Goal: Task Accomplishment & Management: Use online tool/utility

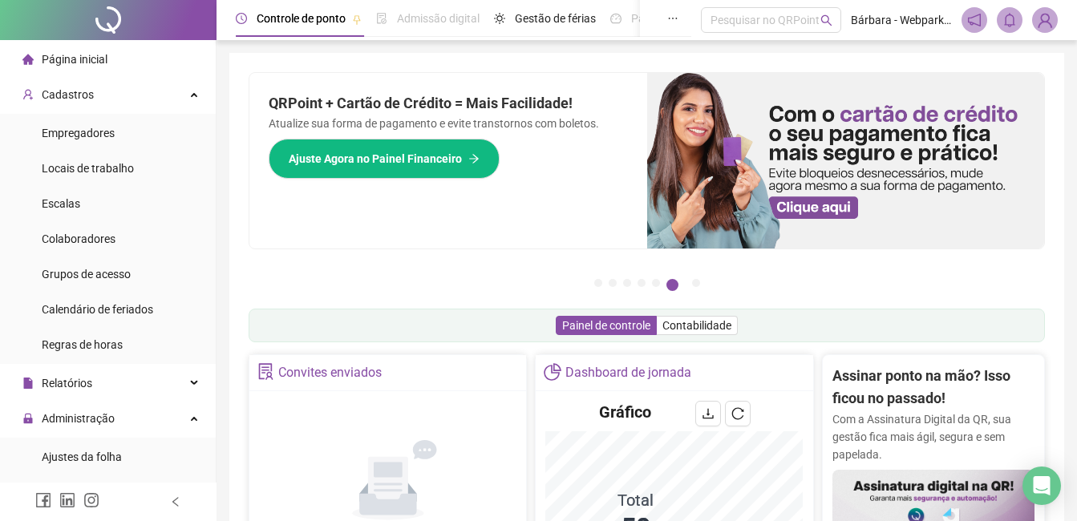
scroll to position [481, 0]
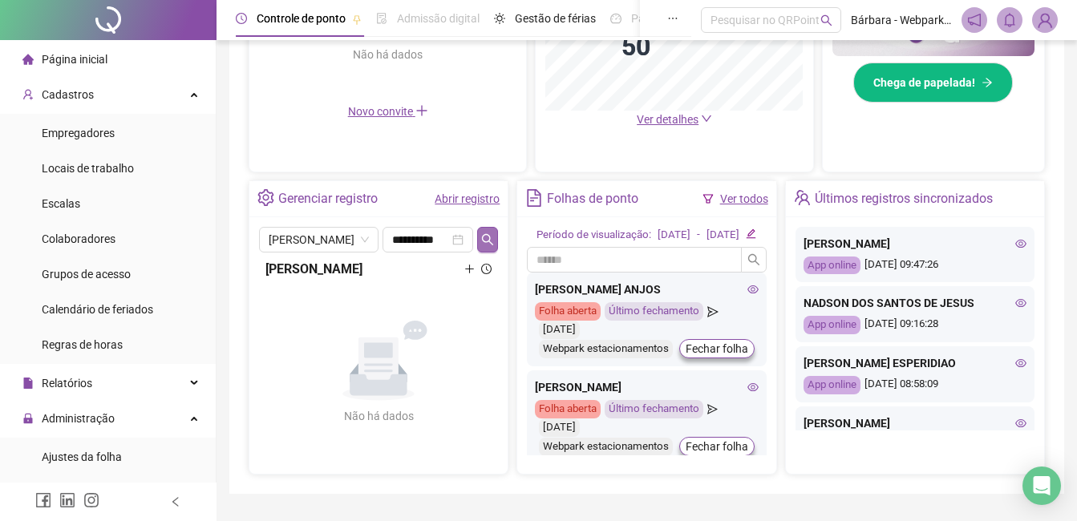
click at [488, 234] on icon "search" at bounding box center [487, 238] width 11 height 11
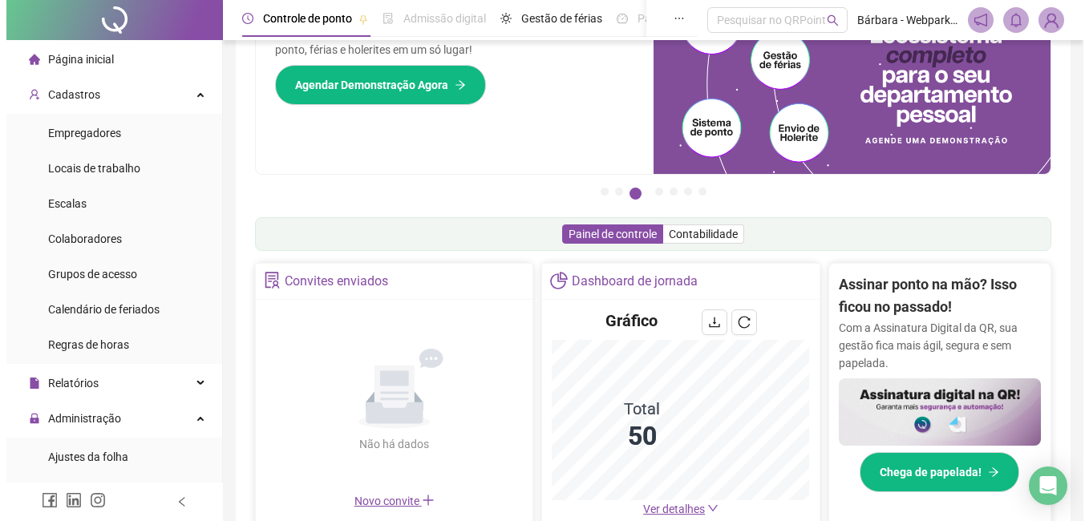
scroll to position [0, 0]
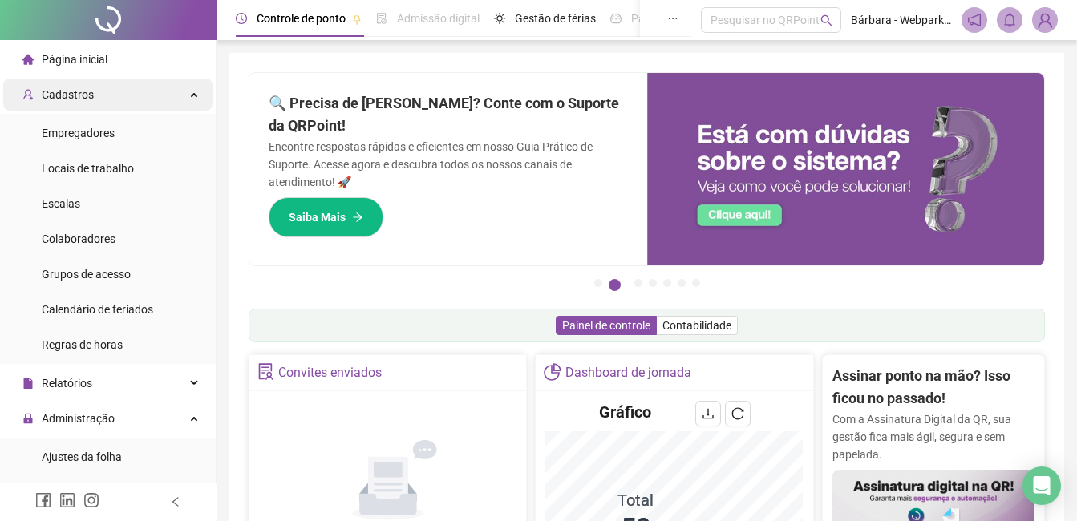
click at [101, 103] on div "Cadastros" at bounding box center [107, 95] width 209 height 32
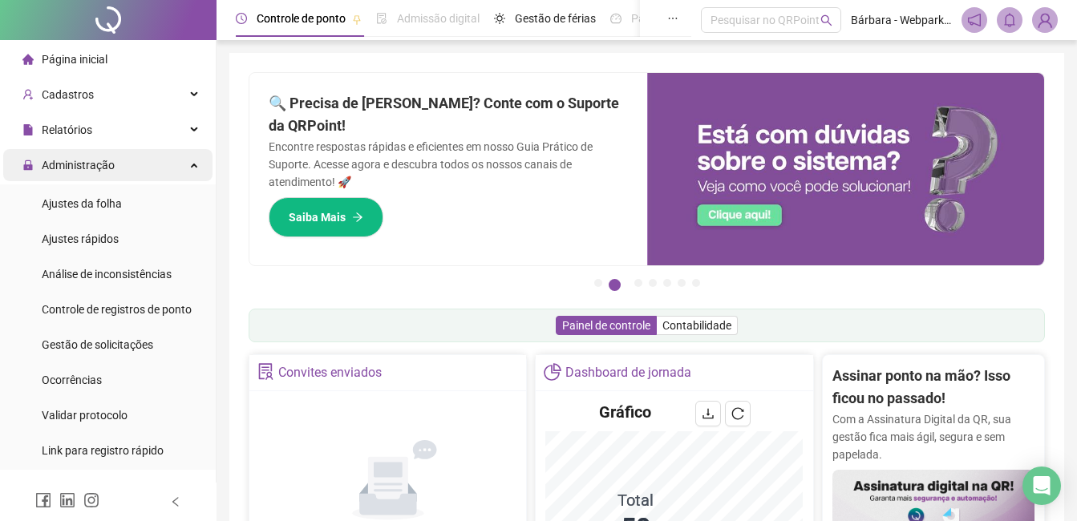
click at [110, 159] on span "Administração" at bounding box center [78, 165] width 73 height 13
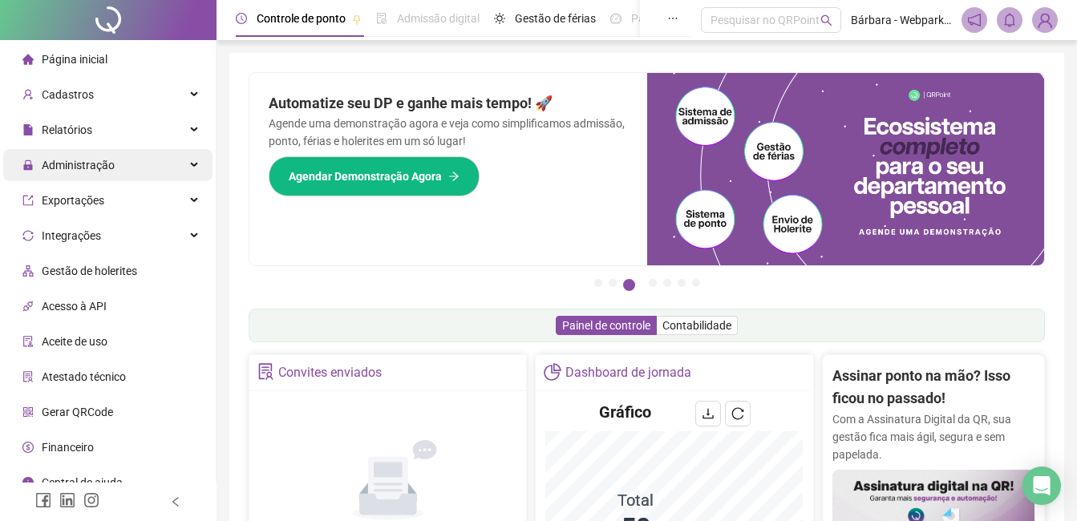
click at [111, 166] on span "Administração" at bounding box center [78, 165] width 73 height 13
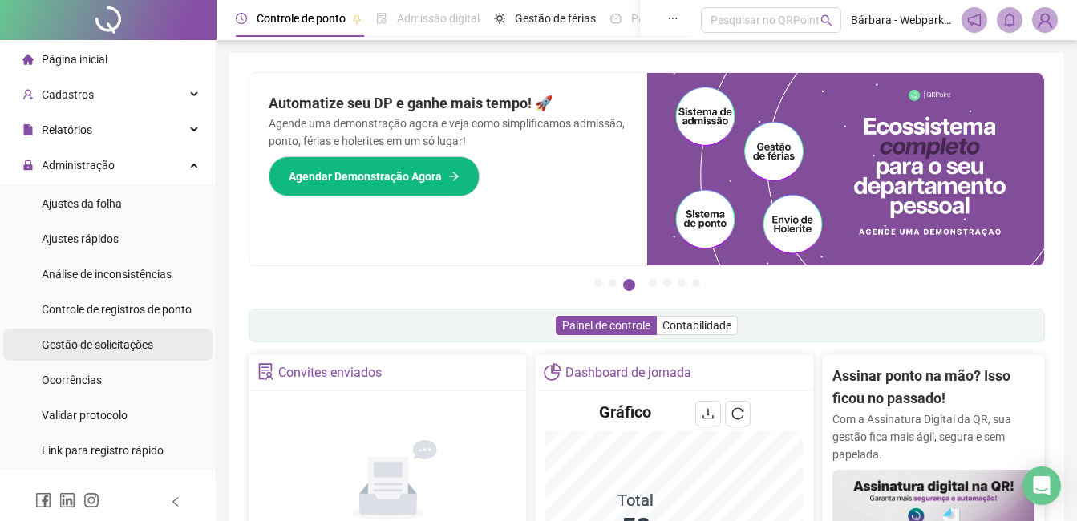
click at [111, 335] on div "Gestão de solicitações" at bounding box center [97, 345] width 111 height 32
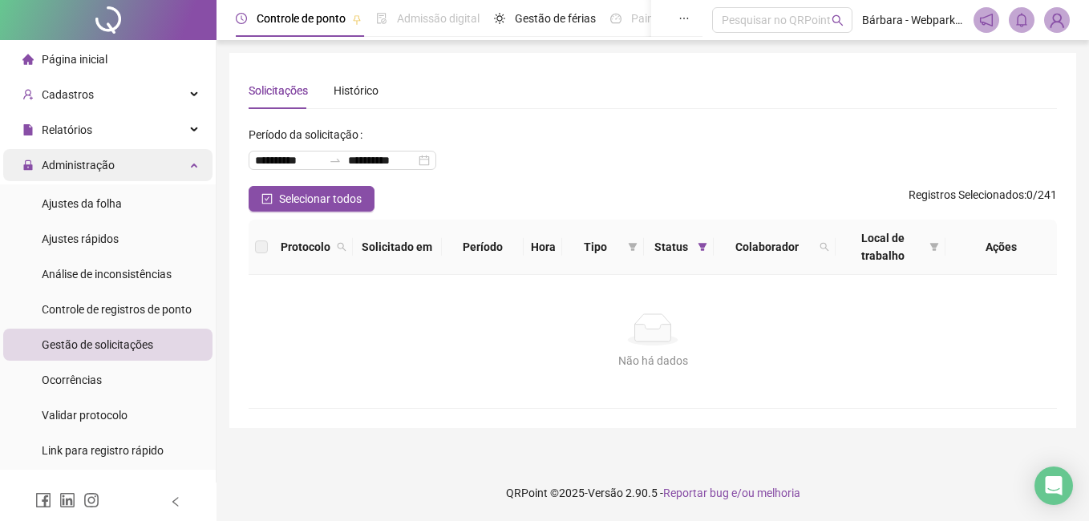
click at [123, 170] on div "Administração" at bounding box center [107, 165] width 209 height 32
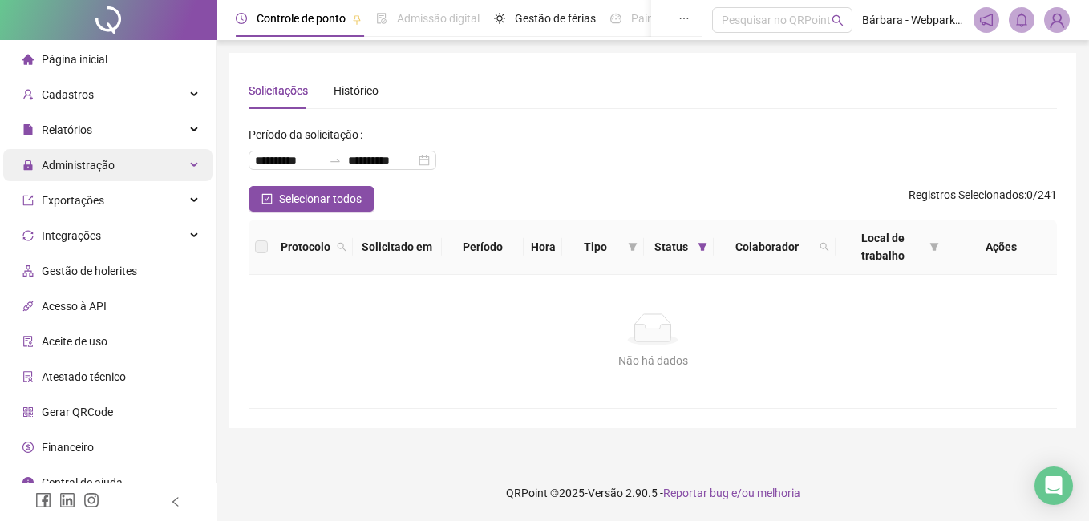
click at [134, 174] on div "Administração" at bounding box center [107, 165] width 209 height 32
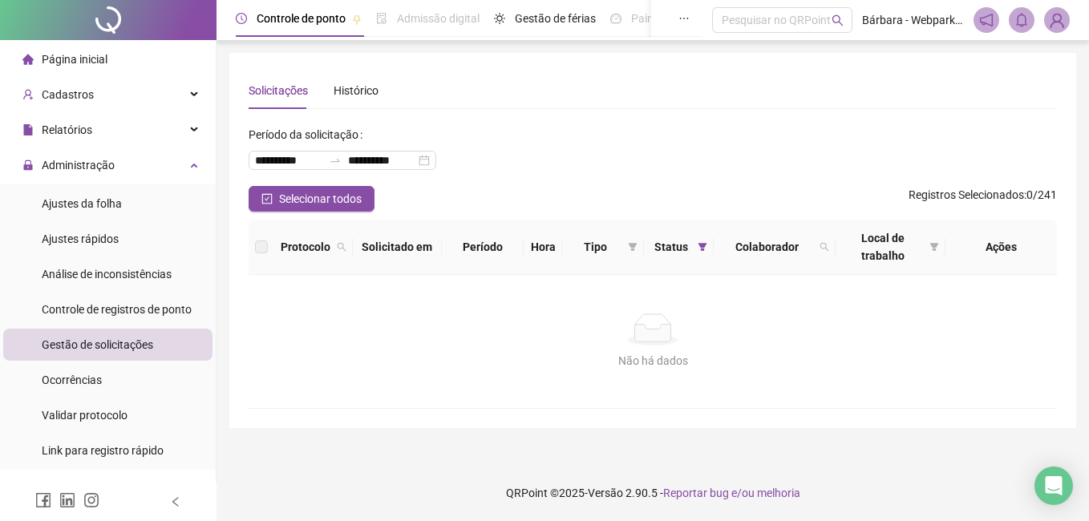
click at [129, 349] on span "Gestão de solicitações" at bounding box center [97, 344] width 111 height 13
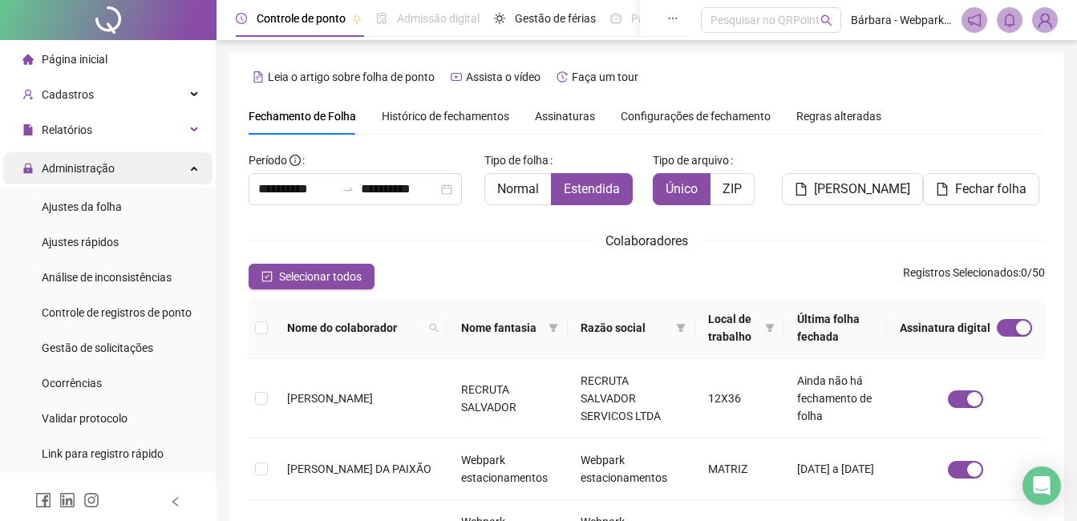
scroll to position [68, 0]
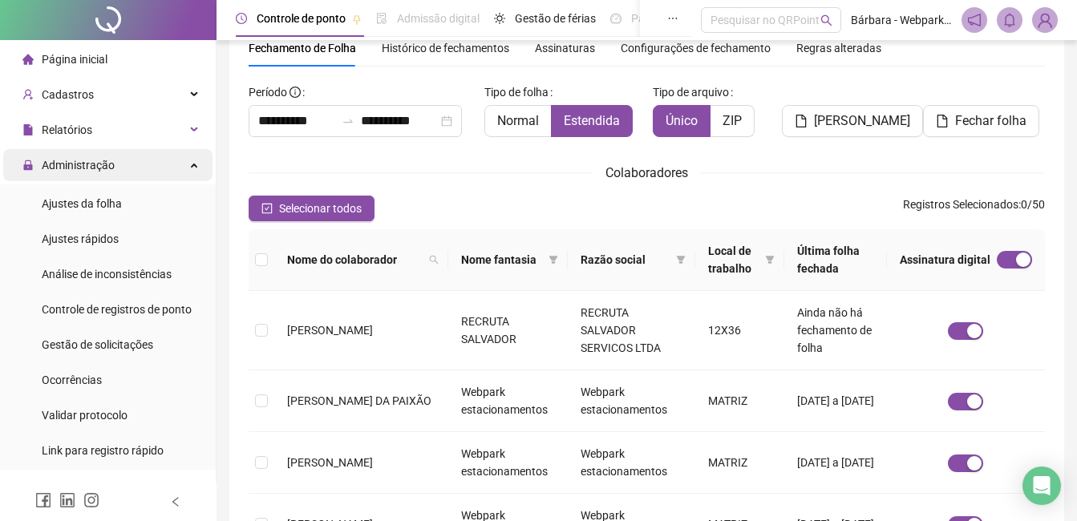
click at [107, 168] on span "Administração" at bounding box center [78, 165] width 73 height 13
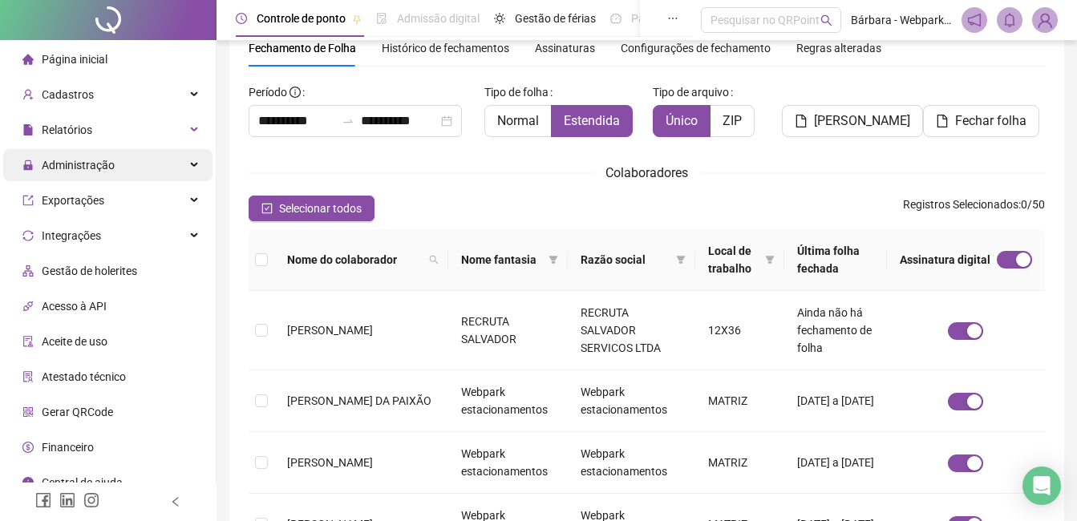
click at [90, 162] on span "Administração" at bounding box center [78, 165] width 73 height 13
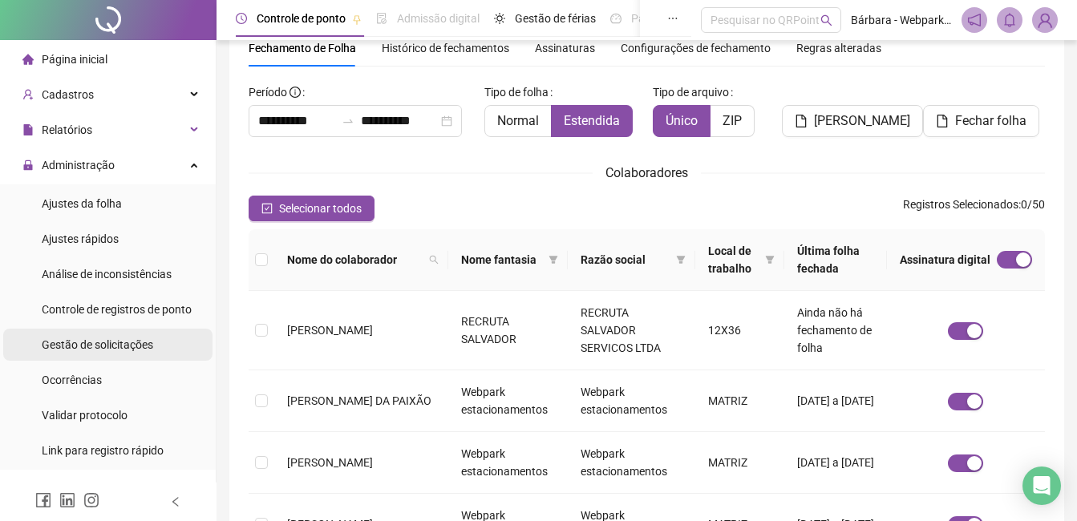
click at [108, 342] on span "Gestão de solicitações" at bounding box center [97, 344] width 111 height 13
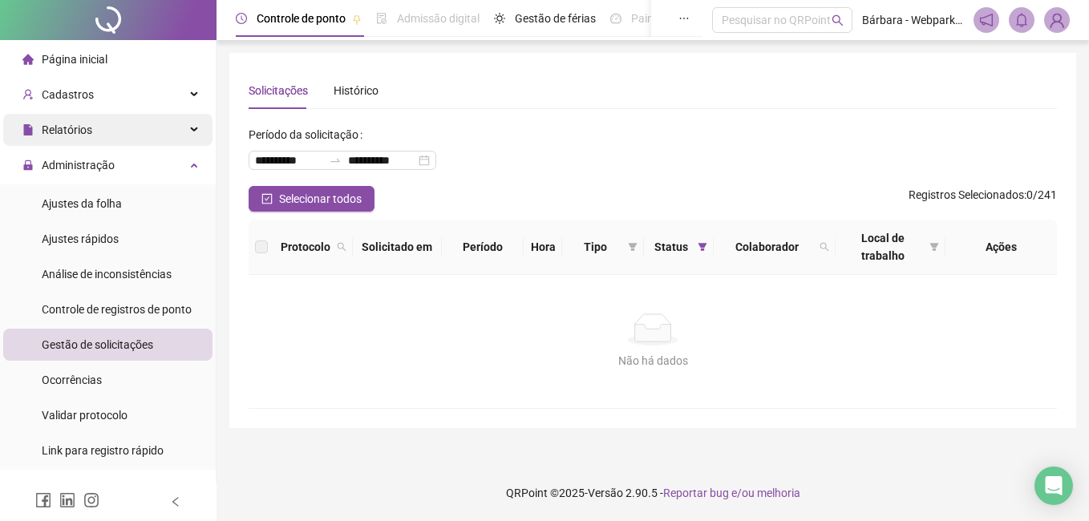
click at [54, 129] on span "Relatórios" at bounding box center [67, 129] width 51 height 13
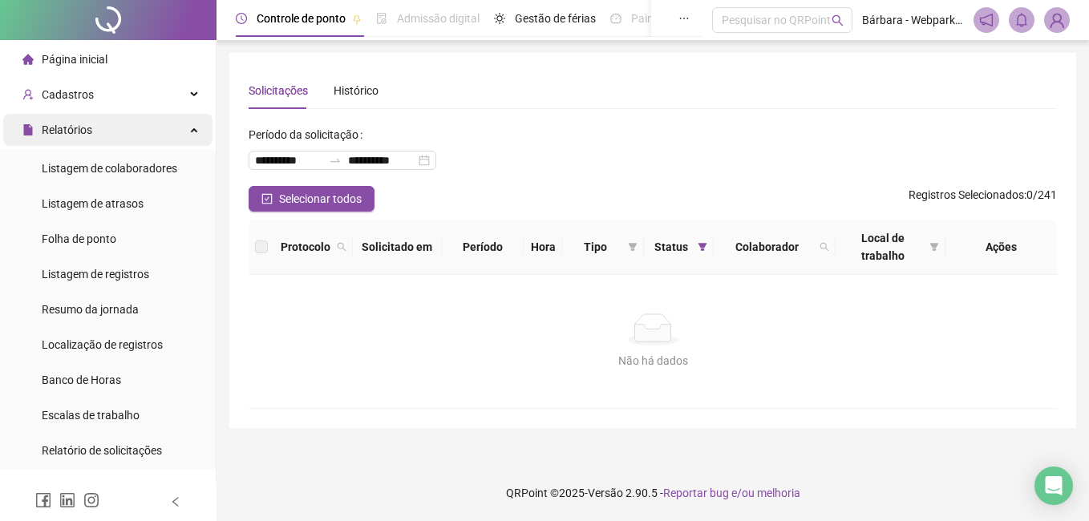
click at [54, 129] on span "Relatórios" at bounding box center [67, 129] width 51 height 13
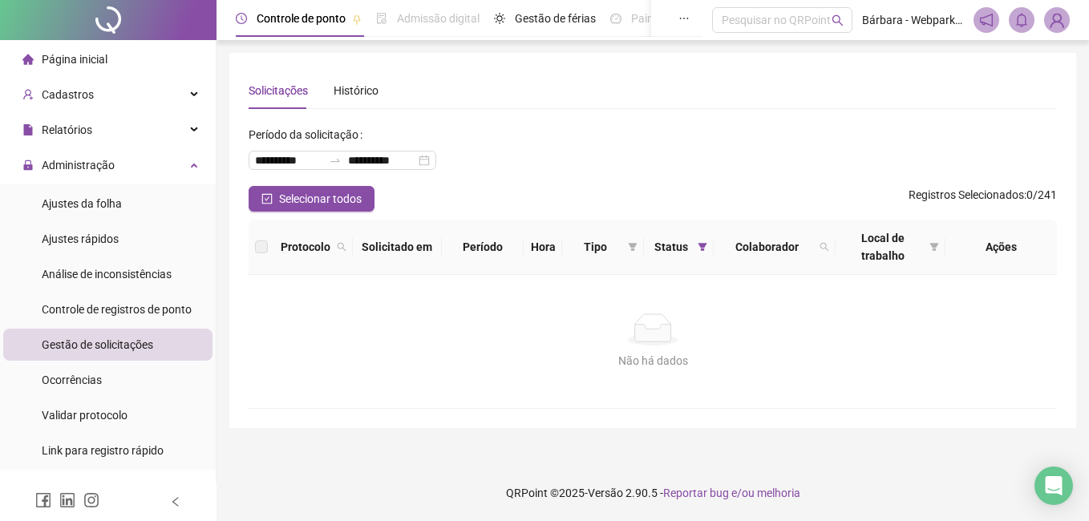
click at [79, 68] on div "Página inicial" at bounding box center [64, 59] width 85 height 32
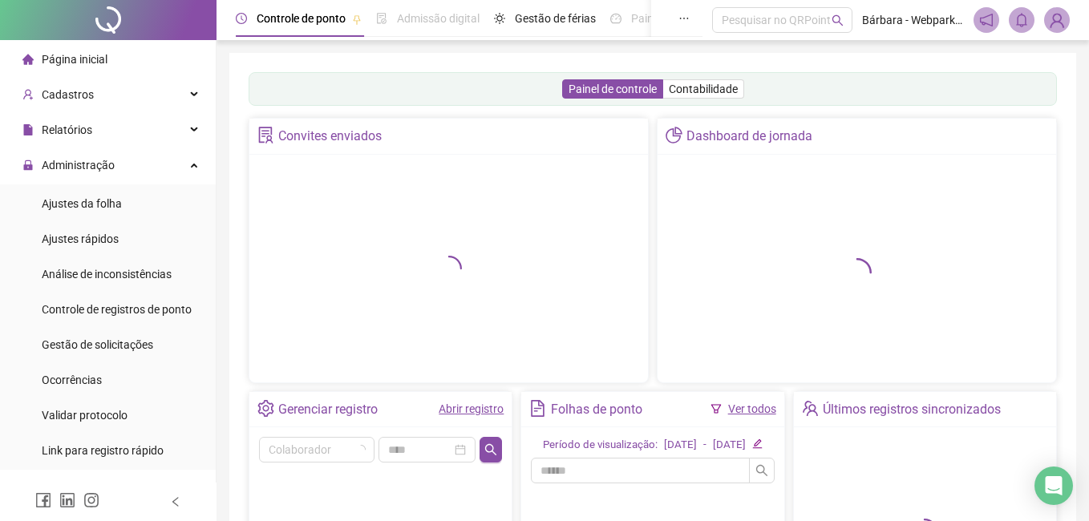
click at [82, 60] on span "Página inicial" at bounding box center [75, 59] width 66 height 13
click at [98, 53] on span "Página inicial" at bounding box center [75, 59] width 66 height 13
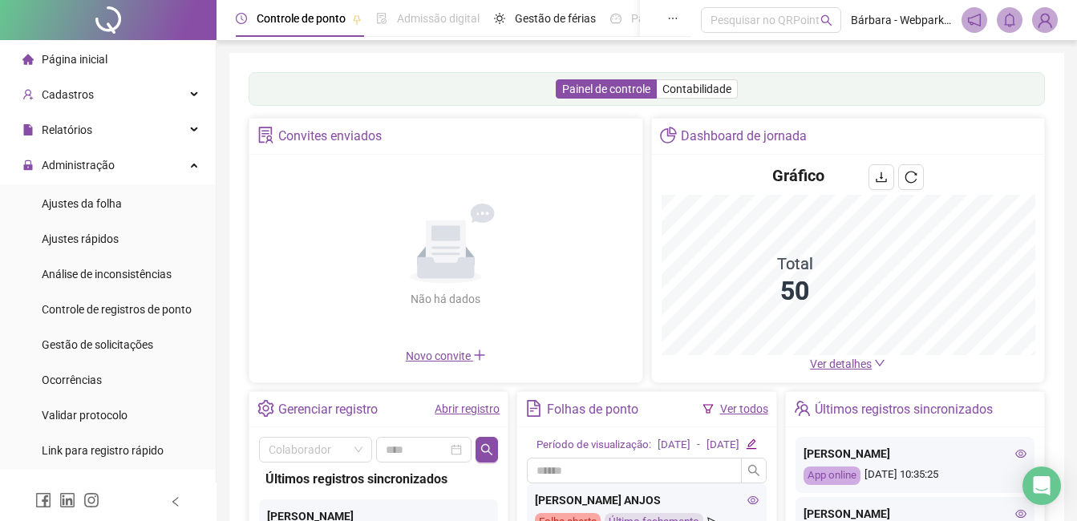
click at [309, 479] on div "Últimos registros sincronizados" at bounding box center [378, 479] width 226 height 20
click at [310, 458] on input "search" at bounding box center [308, 450] width 79 height 24
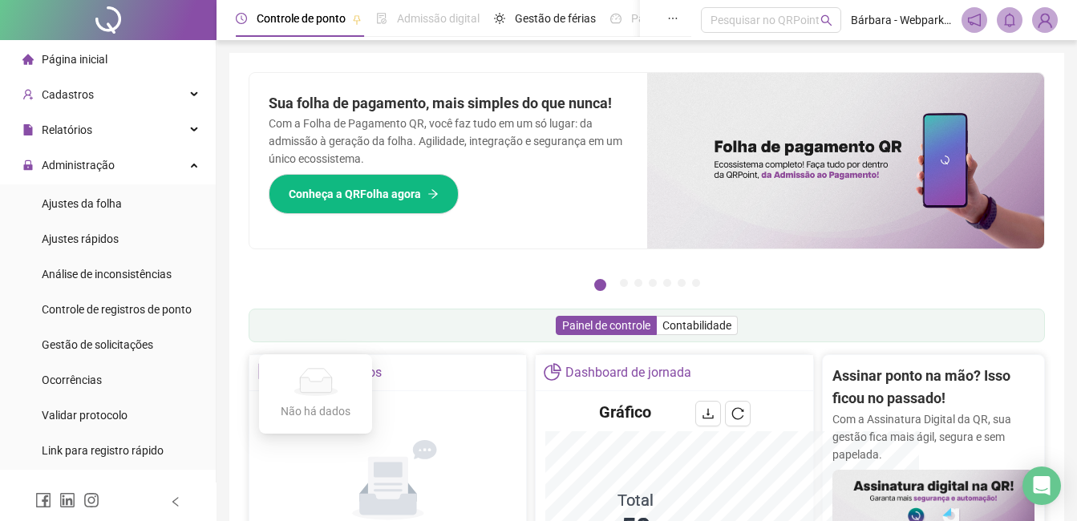
scroll to position [207, 0]
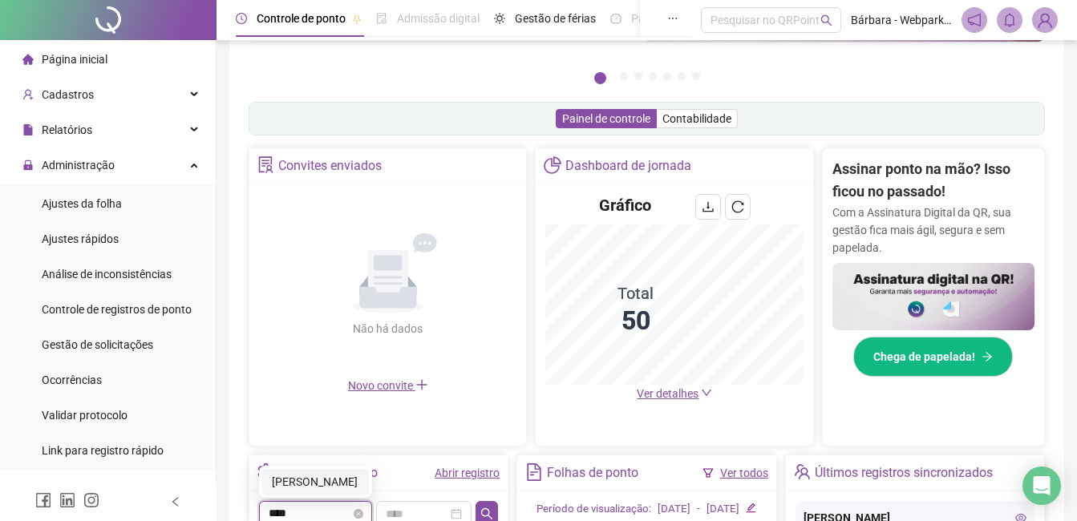
type input "*****"
click at [319, 478] on div "[PERSON_NAME]" at bounding box center [315, 482] width 87 height 18
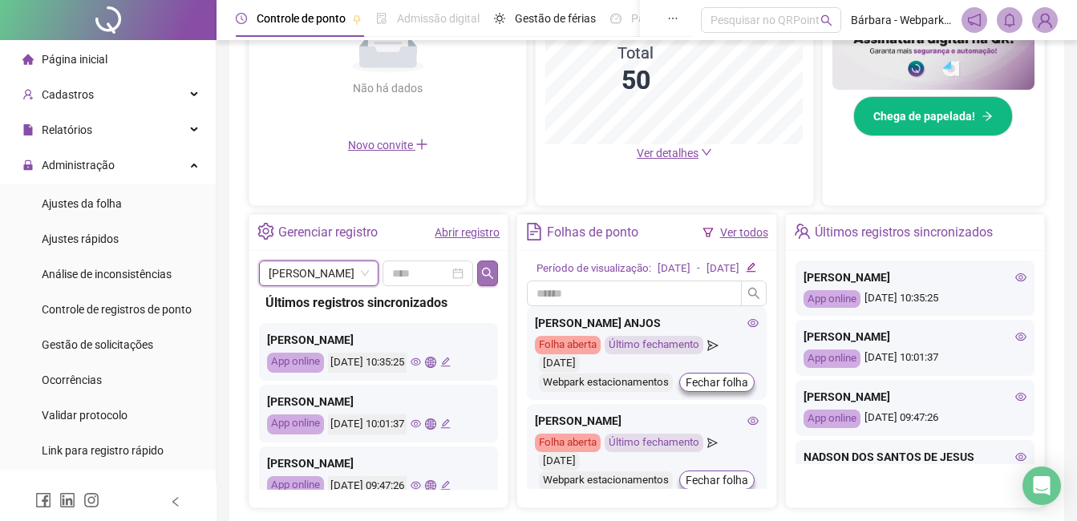
click at [490, 273] on icon "search" at bounding box center [487, 273] width 13 height 13
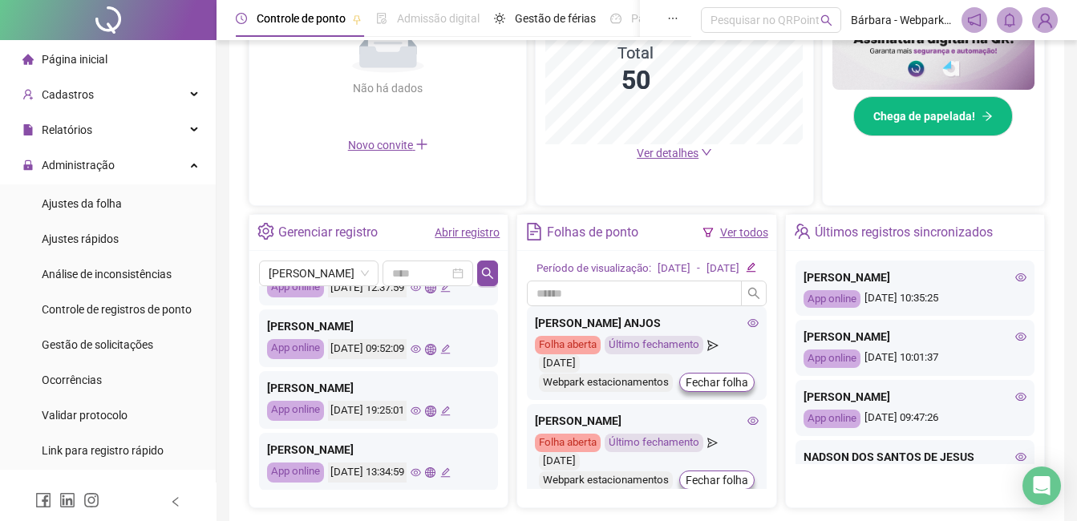
scroll to position [0, 0]
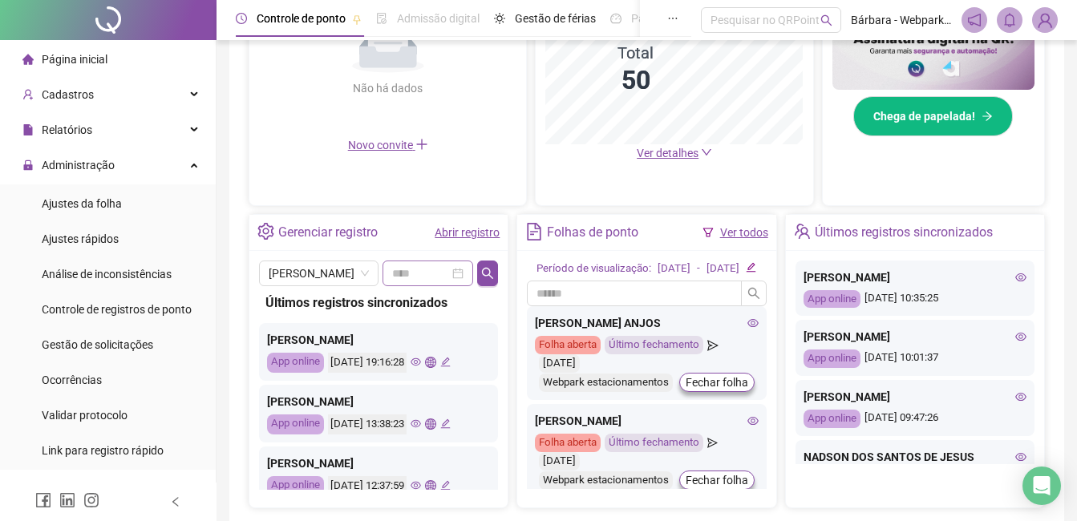
click at [458, 273] on div at bounding box center [427, 274] width 71 height 18
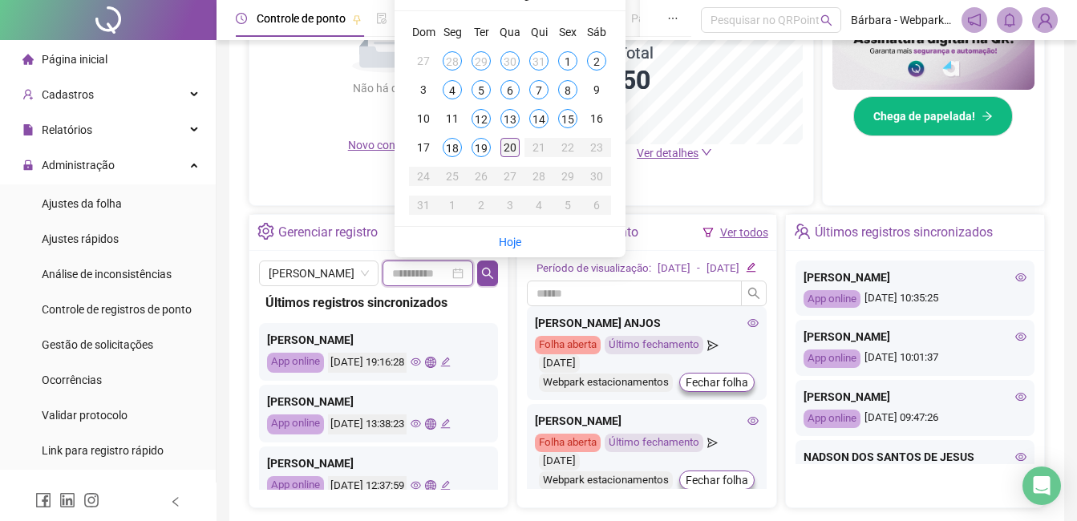
type input "**********"
click at [511, 143] on div "20" at bounding box center [509, 147] width 19 height 19
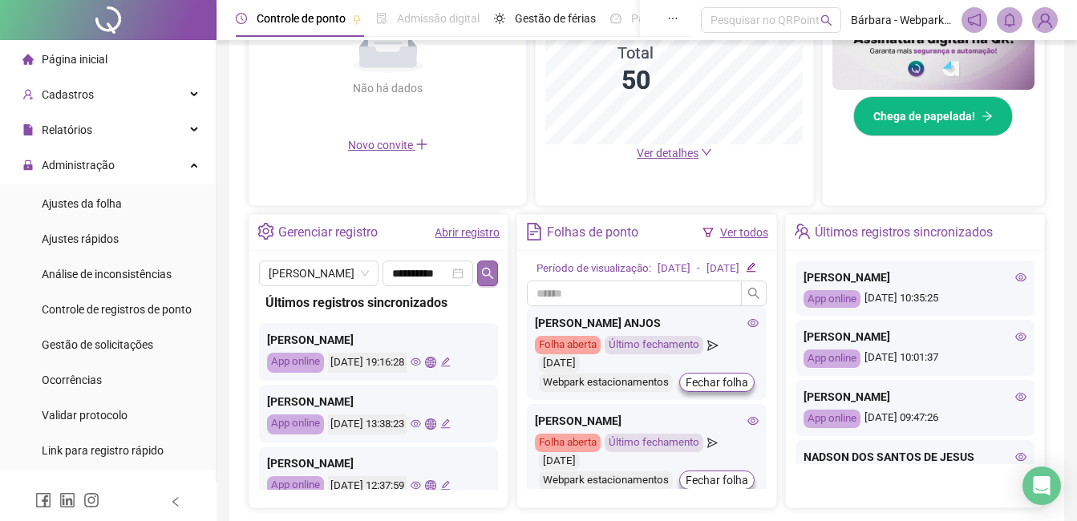
click at [488, 280] on button "button" at bounding box center [487, 274] width 21 height 26
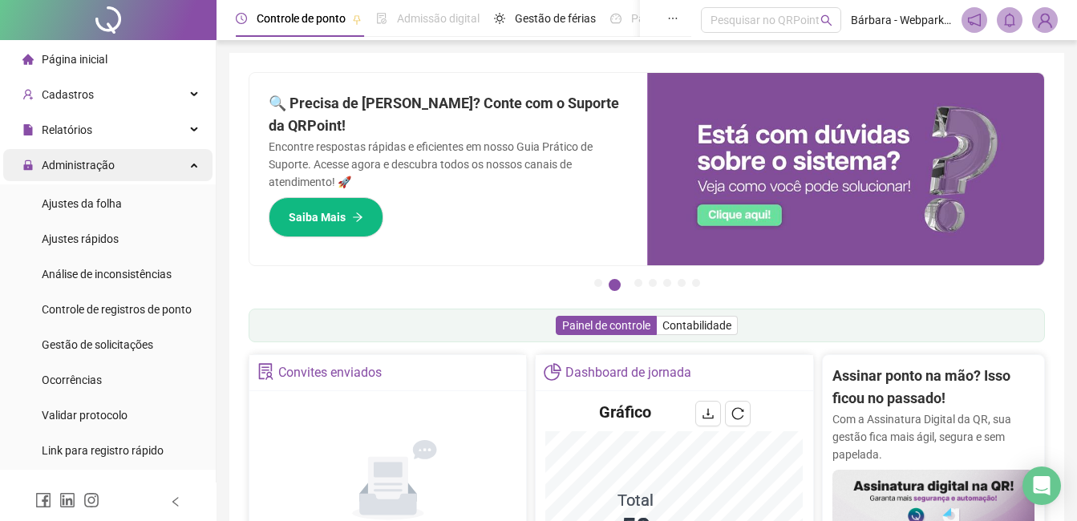
click at [147, 153] on div "Administração" at bounding box center [107, 165] width 209 height 32
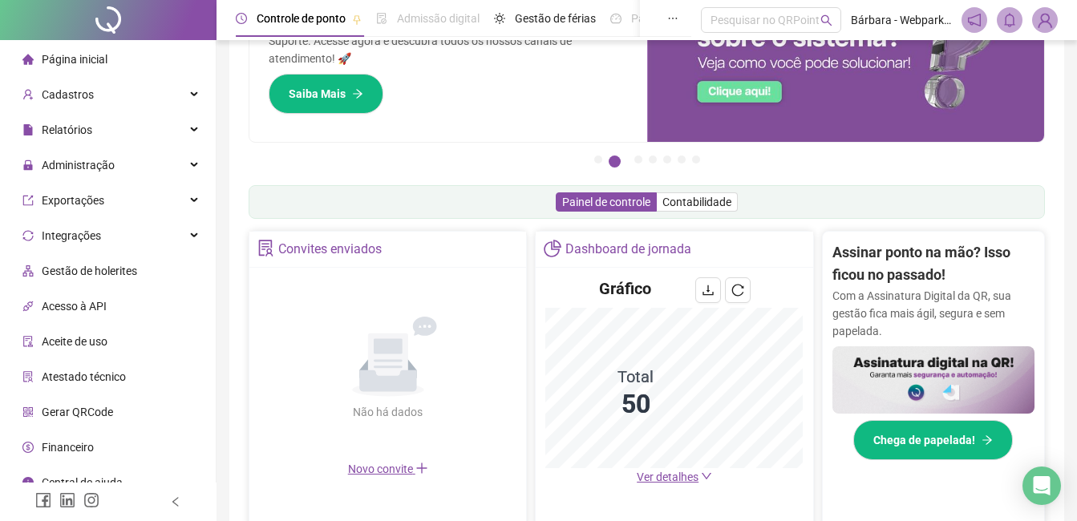
scroll to position [160, 0]
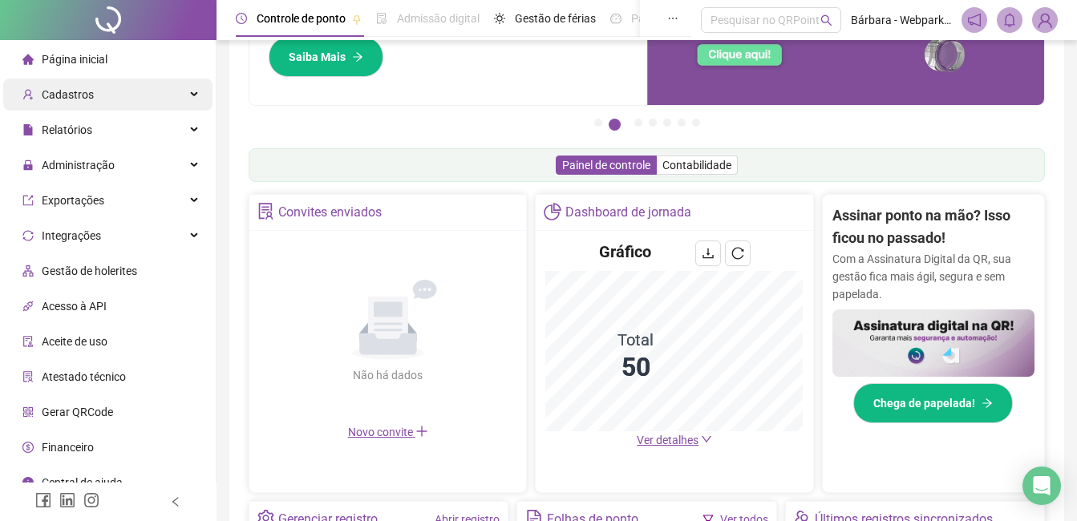
click at [101, 105] on div "Cadastros" at bounding box center [107, 95] width 209 height 32
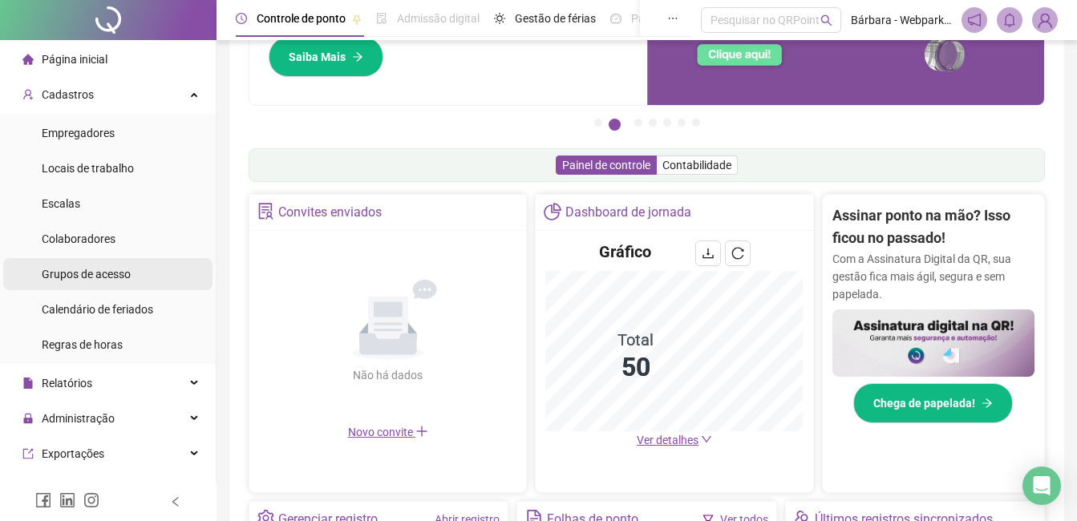
click at [85, 262] on ul "Empregadores Locais de trabalho Escalas Colaboradores Grupos de acesso Calendár…" at bounding box center [108, 239] width 216 height 250
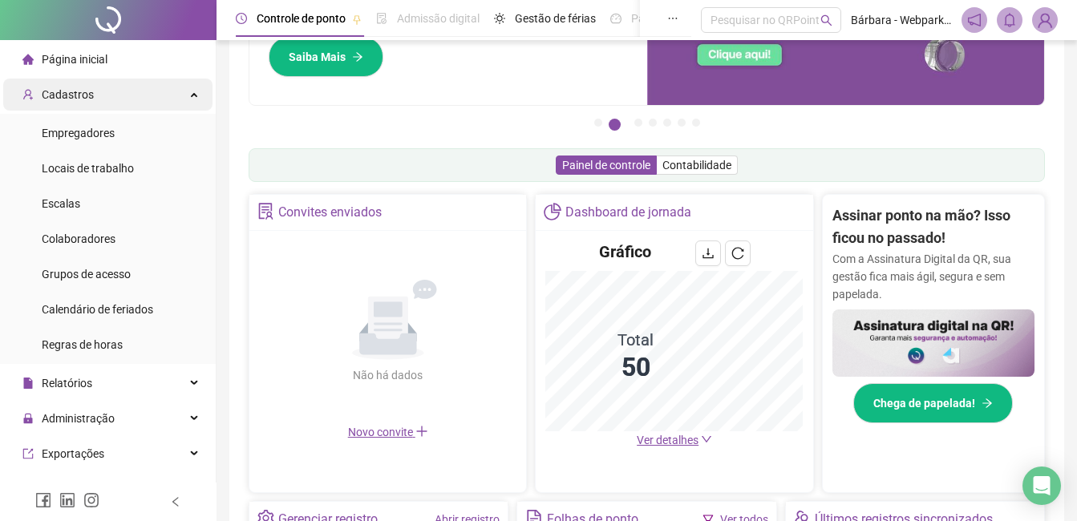
click at [101, 109] on div "Cadastros" at bounding box center [107, 95] width 209 height 32
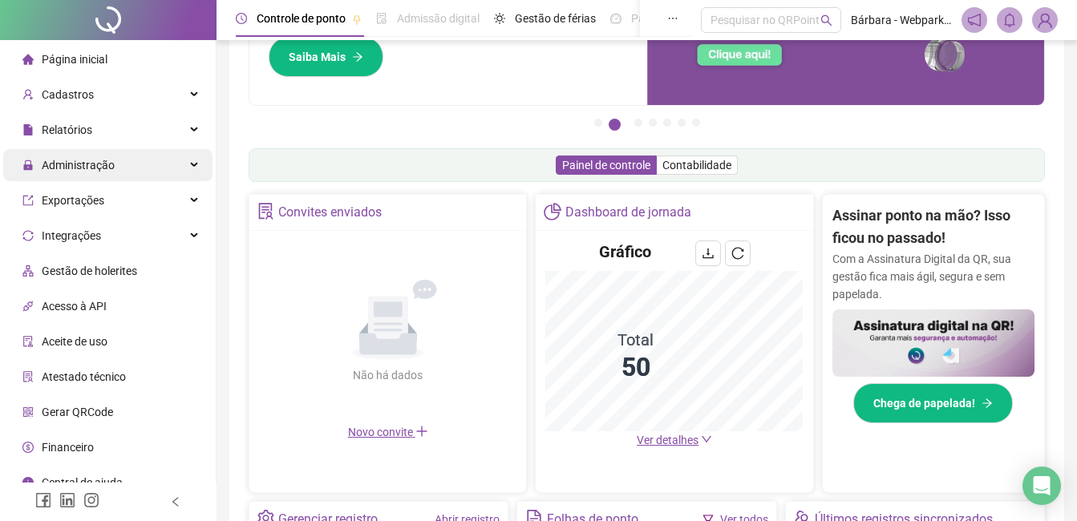
click at [118, 162] on div "Administração" at bounding box center [107, 165] width 209 height 32
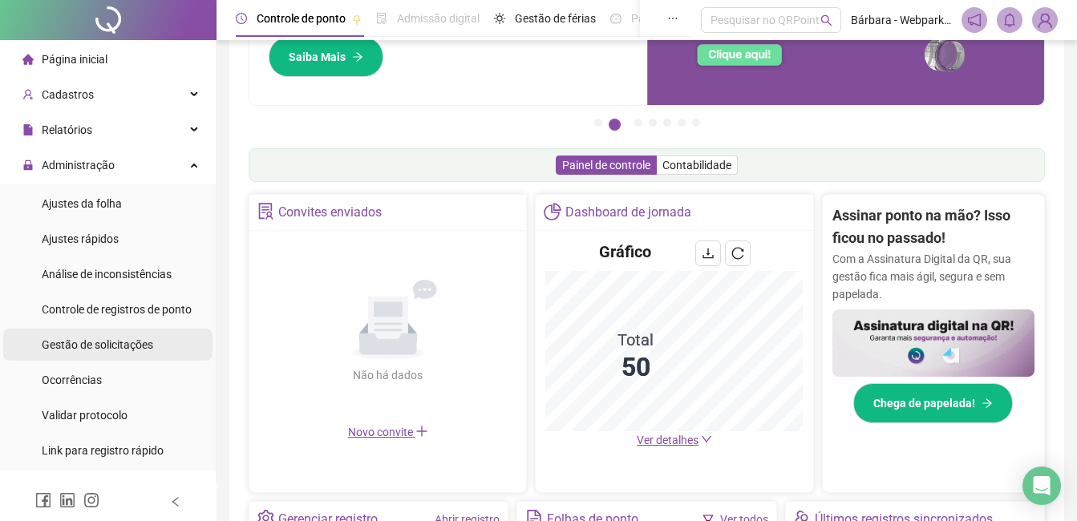
click at [147, 345] on span "Gestão de solicitações" at bounding box center [97, 344] width 111 height 13
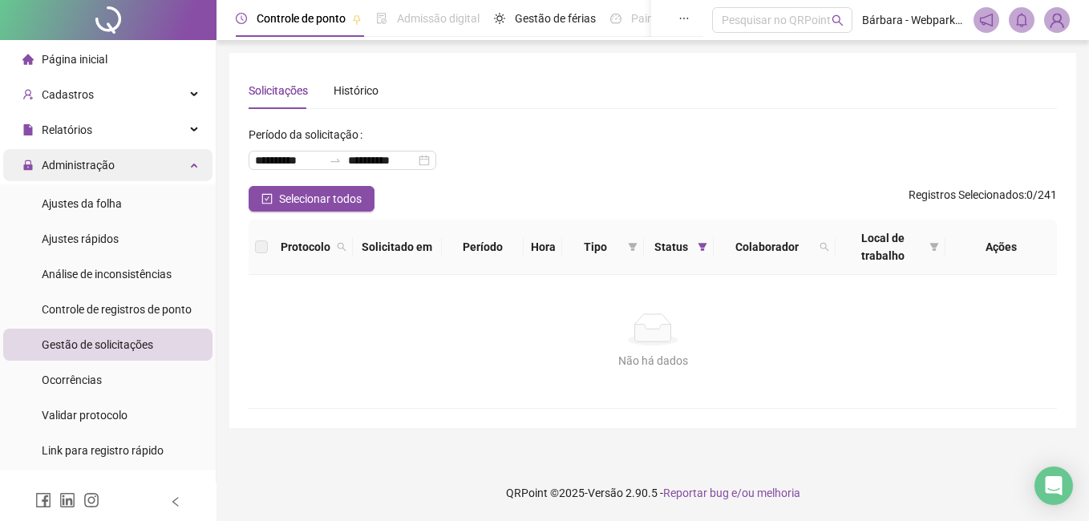
click at [98, 154] on span "Administração" at bounding box center [68, 165] width 92 height 32
